Goal: Information Seeking & Learning: Stay updated

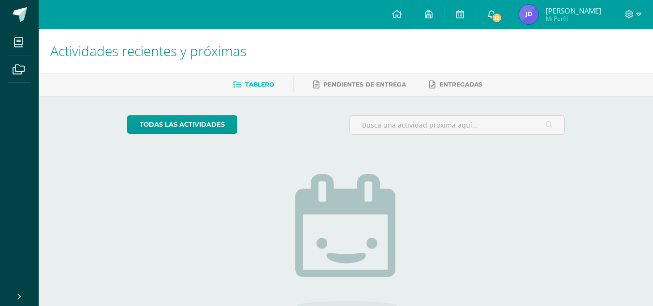
click at [503, 18] on span "12" at bounding box center [497, 18] width 11 height 11
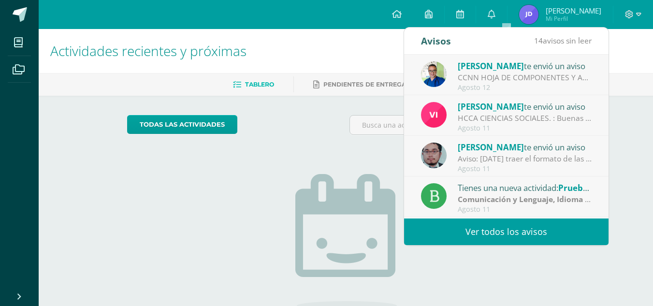
click at [561, 234] on link "Ver todos los avisos" at bounding box center [506, 232] width 205 height 27
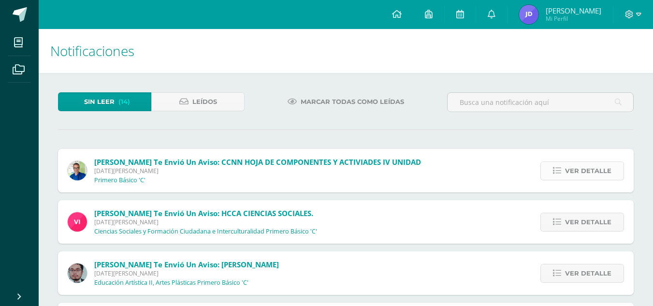
click at [610, 174] on span "Ver detalle" at bounding box center [588, 171] width 46 height 18
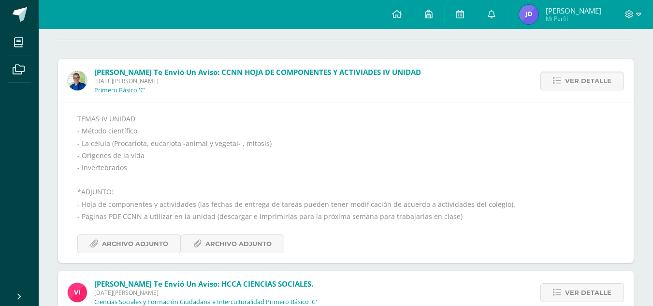
scroll to position [91, 0]
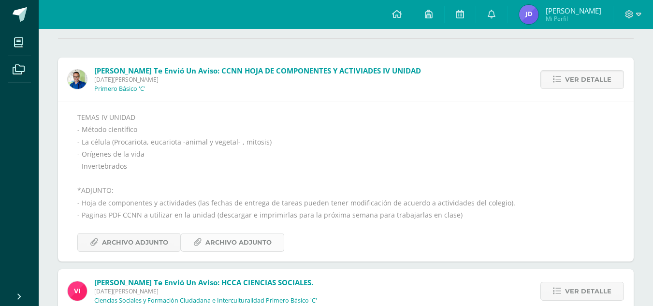
click at [245, 238] on span "Archivo Adjunto" at bounding box center [239, 243] width 66 height 18
click at [579, 81] on span "Ver detalle" at bounding box center [588, 80] width 46 height 18
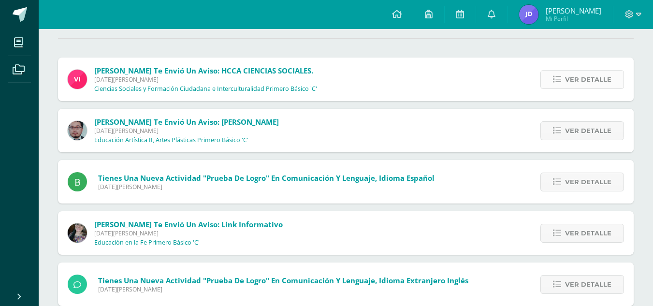
click at [593, 80] on span "Ver detalle" at bounding box center [588, 80] width 46 height 18
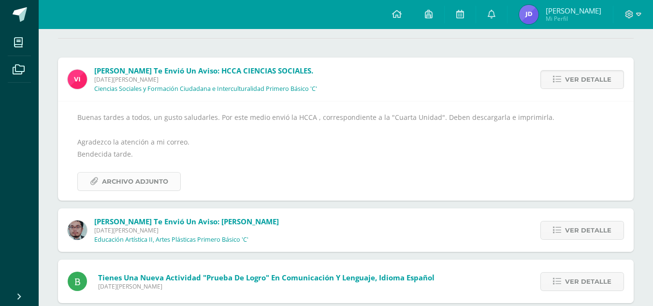
click at [162, 181] on span "Archivo Adjunto" at bounding box center [135, 182] width 66 height 18
click at [598, 76] on span "Ver detalle" at bounding box center [588, 80] width 46 height 18
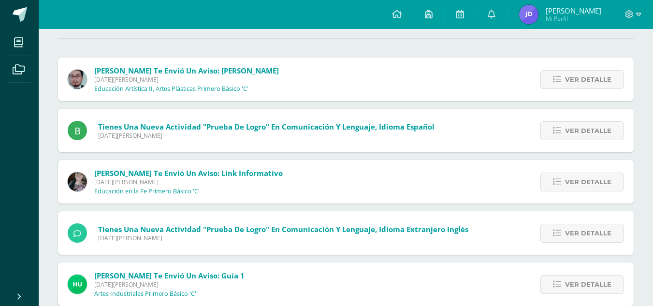
click at [598, 76] on span "Ver detalle" at bounding box center [588, 80] width 46 height 18
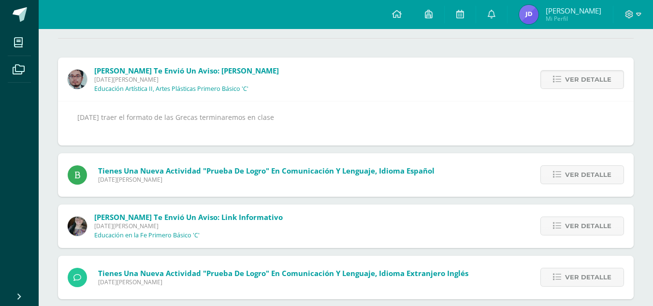
click at [598, 76] on span "Ver detalle" at bounding box center [588, 80] width 46 height 18
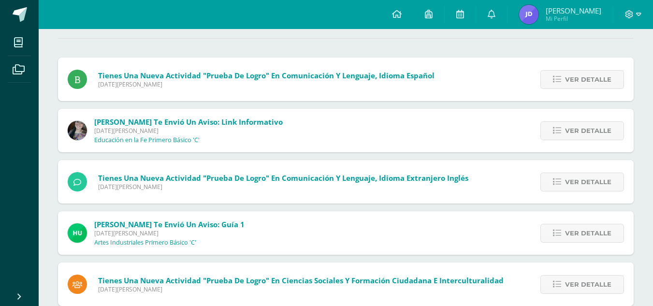
click at [598, 76] on span "Ver detalle" at bounding box center [588, 80] width 46 height 18
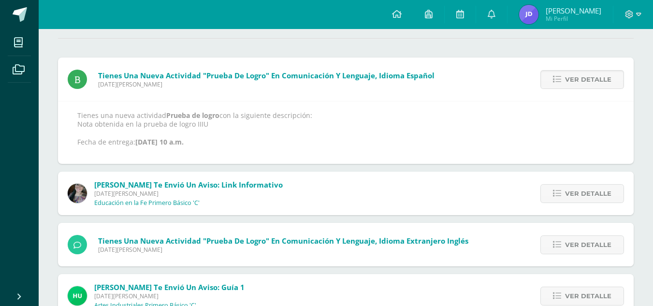
click at [598, 76] on span "Ver detalle" at bounding box center [588, 80] width 46 height 18
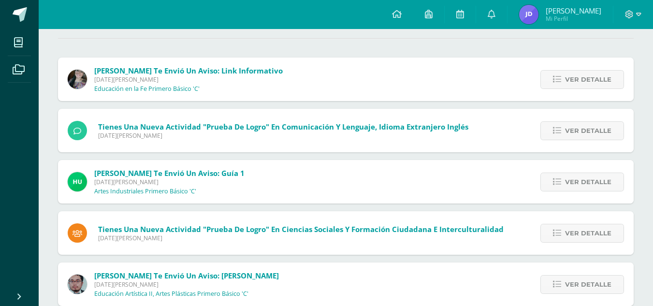
click at [598, 76] on span "Ver detalle" at bounding box center [588, 80] width 46 height 18
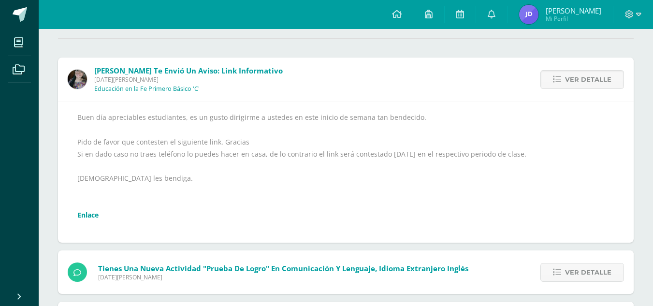
click at [84, 214] on link "Enlace" at bounding box center [87, 214] width 21 height 9
click at [574, 80] on span "Ver detalle" at bounding box center [588, 80] width 46 height 18
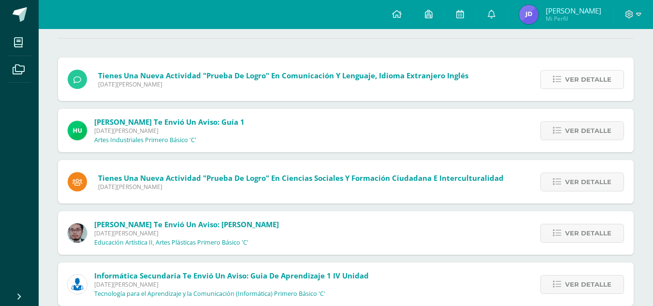
click at [583, 76] on span "Ver detalle" at bounding box center [588, 80] width 46 height 18
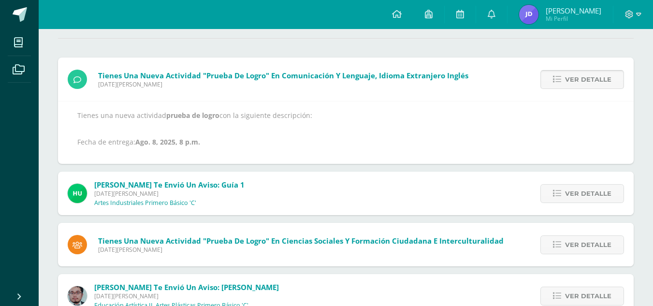
click at [583, 76] on span "Ver detalle" at bounding box center [588, 80] width 46 height 18
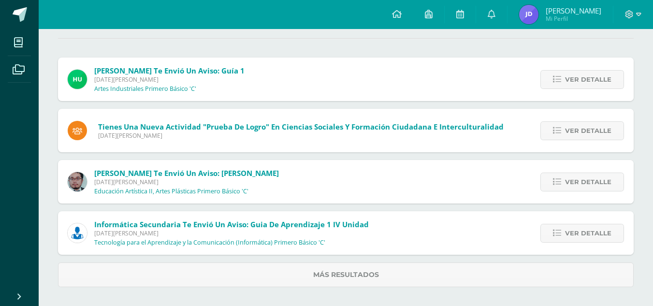
click at [583, 76] on span "Ver detalle" at bounding box center [588, 80] width 46 height 18
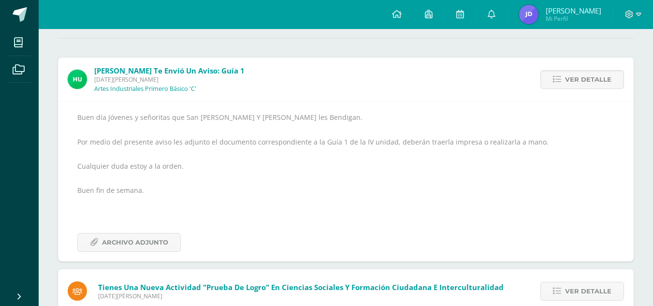
click at [583, 76] on span "Ver detalle" at bounding box center [588, 80] width 46 height 18
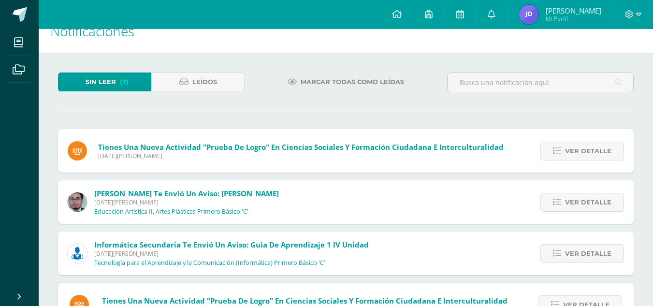
scroll to position [0, 0]
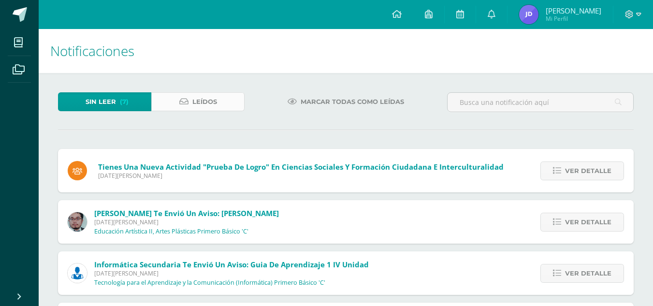
click at [230, 106] on link "Leídos" at bounding box center [197, 101] width 93 height 19
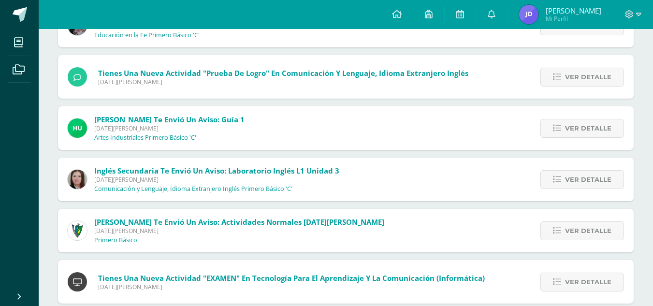
scroll to position [352, 0]
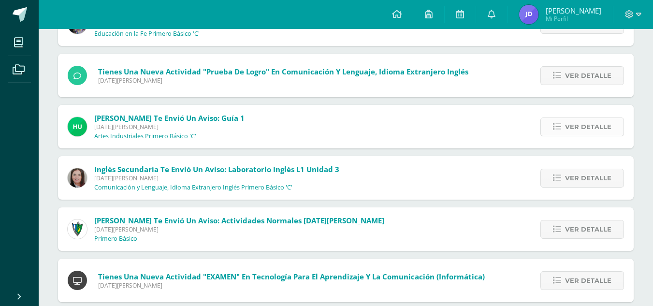
click at [588, 131] on span "Ver detalle" at bounding box center [588, 127] width 46 height 18
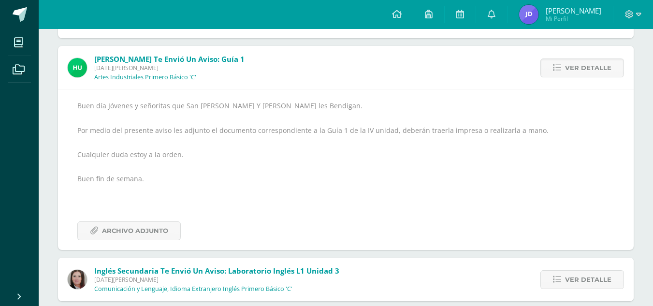
scroll to position [431, 0]
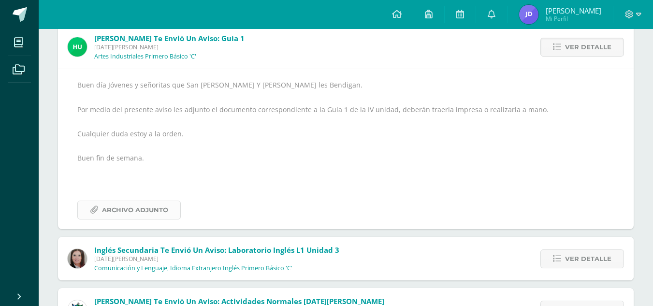
click at [140, 209] on span "Archivo Adjunto" at bounding box center [135, 210] width 66 height 18
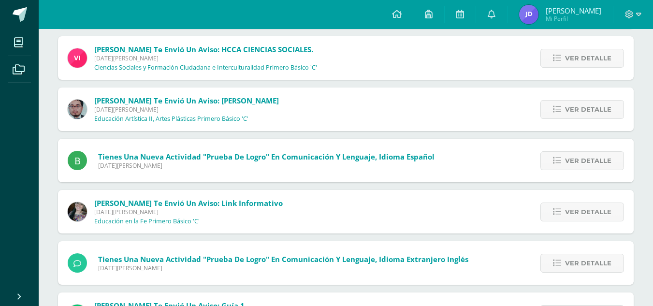
scroll to position [0, 0]
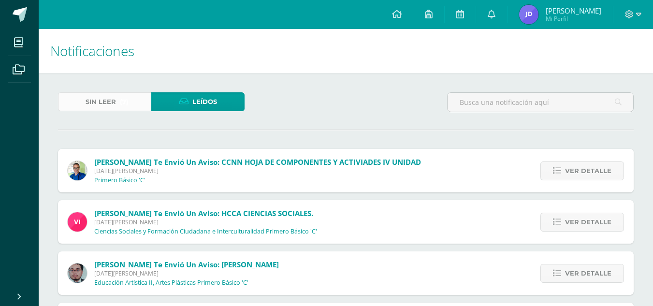
click at [101, 96] on span "Sin leer" at bounding box center [101, 102] width 30 height 18
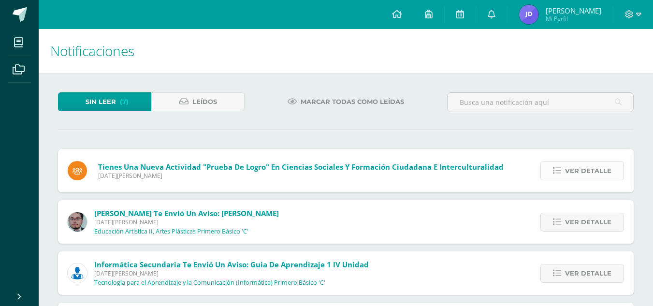
click at [580, 170] on span "Ver detalle" at bounding box center [588, 171] width 46 height 18
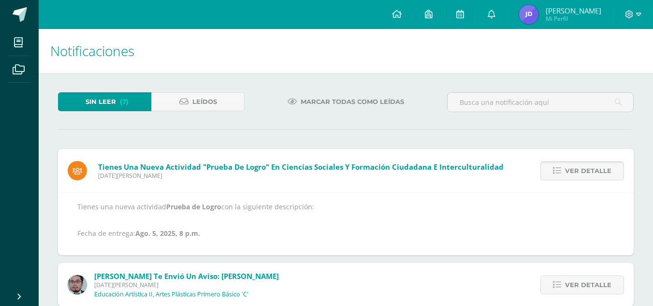
click at [580, 170] on span "Ver detalle" at bounding box center [588, 171] width 46 height 18
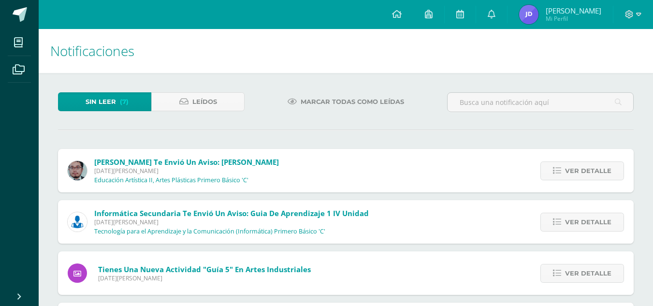
click at [580, 170] on span "Ver detalle" at bounding box center [588, 171] width 46 height 18
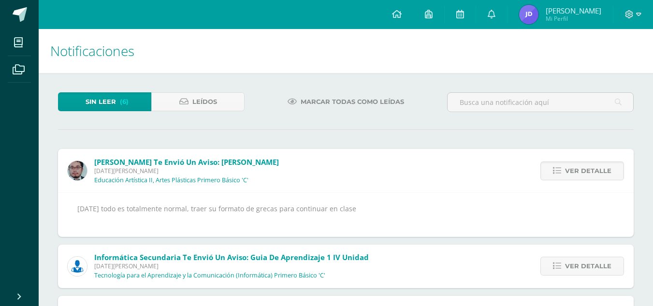
click at [580, 170] on span "Ver detalle" at bounding box center [588, 171] width 46 height 18
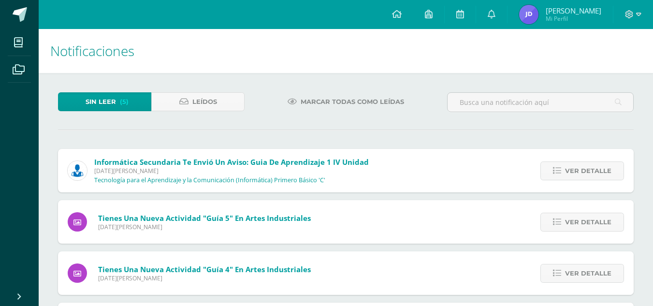
click at [580, 170] on span "Ver detalle" at bounding box center [588, 171] width 46 height 18
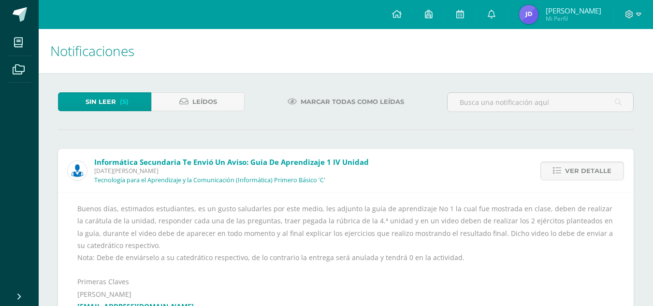
click at [580, 170] on span "Ver detalle" at bounding box center [588, 171] width 46 height 18
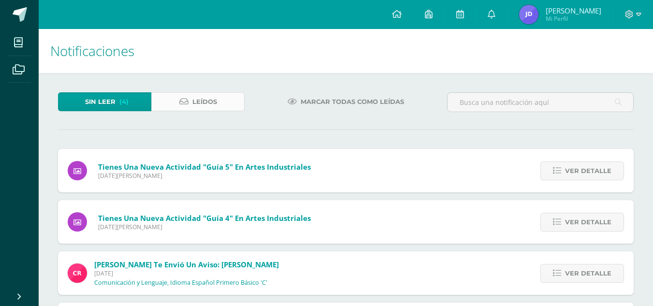
click at [194, 105] on span "Leídos" at bounding box center [205, 102] width 25 height 18
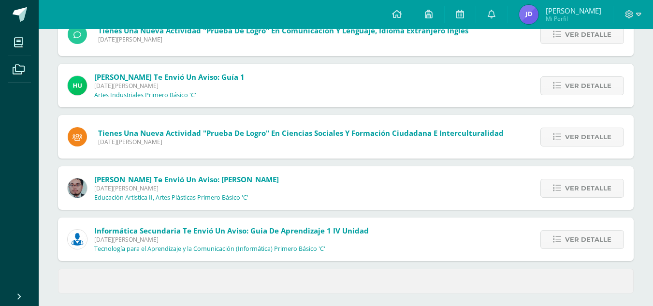
scroll to position [400, 0]
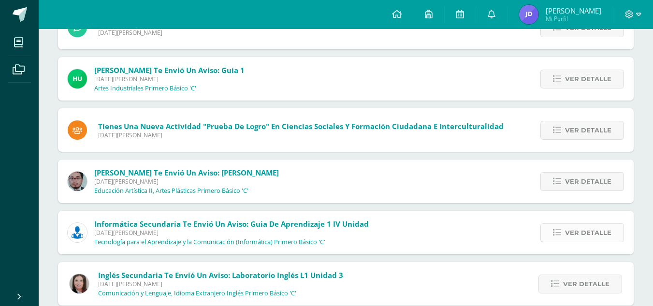
click at [580, 230] on span "Ver detalle" at bounding box center [588, 233] width 46 height 18
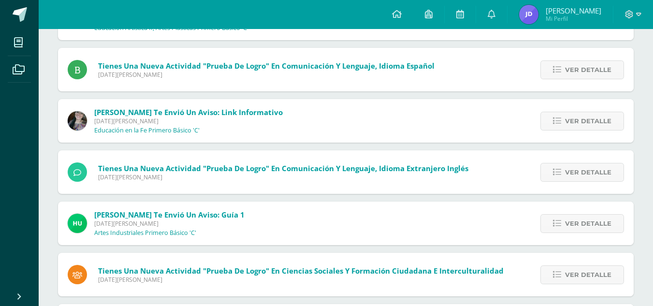
scroll to position [0, 0]
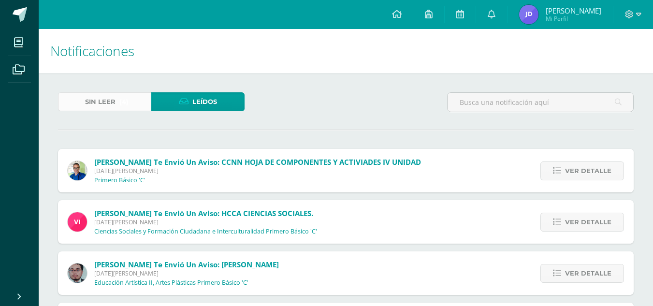
click at [125, 104] on span "(4)" at bounding box center [123, 102] width 9 height 18
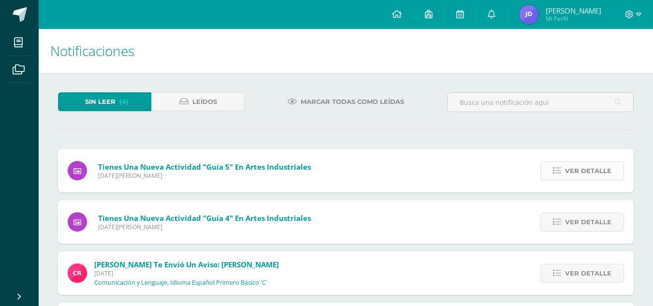
click at [586, 174] on span "Ver detalle" at bounding box center [588, 171] width 46 height 18
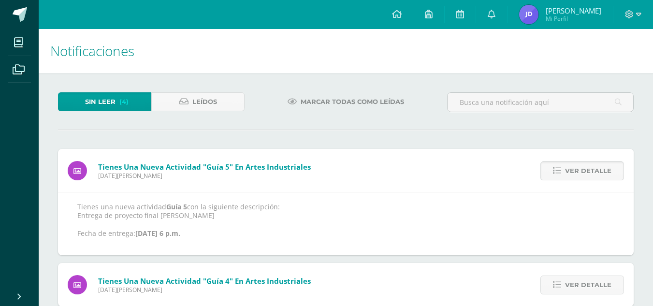
click at [586, 174] on span "Ver detalle" at bounding box center [588, 171] width 46 height 18
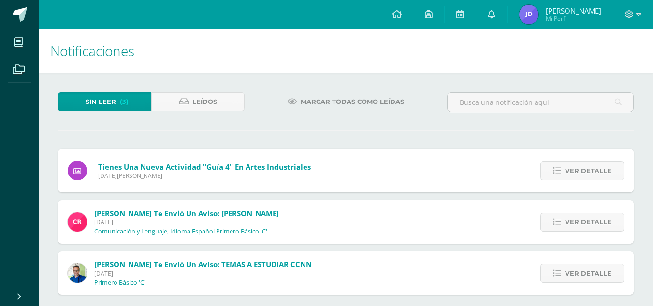
click at [586, 174] on span "Ver detalle" at bounding box center [588, 171] width 46 height 18
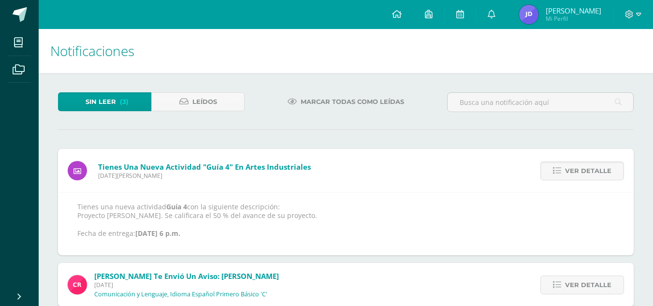
click at [586, 174] on span "Ver detalle" at bounding box center [588, 171] width 46 height 18
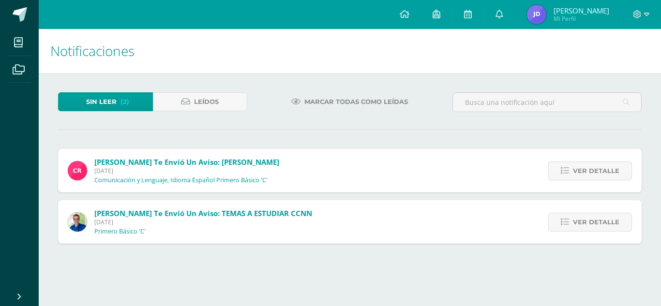
click at [586, 174] on span "Ver detalle" at bounding box center [596, 171] width 46 height 18
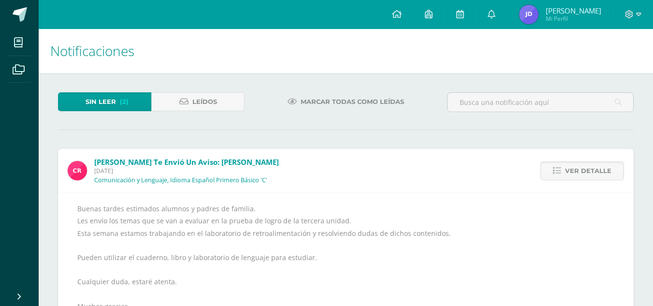
click at [586, 174] on span "Ver detalle" at bounding box center [588, 171] width 46 height 18
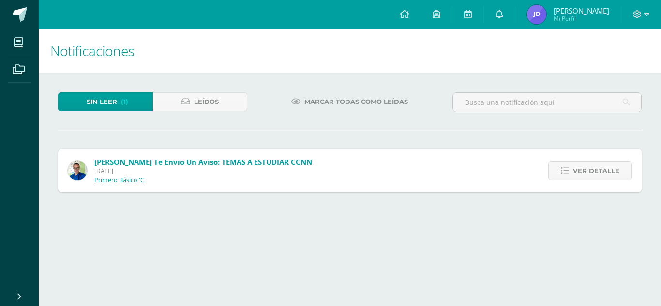
click at [586, 174] on span "Ver detalle" at bounding box center [596, 171] width 46 height 18
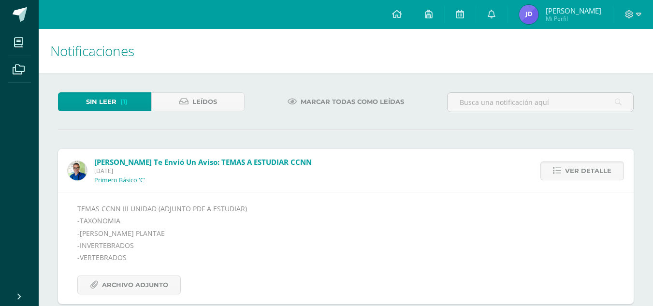
click at [586, 174] on span "Ver detalle" at bounding box center [588, 171] width 46 height 18
